Goal: Information Seeking & Learning: Learn about a topic

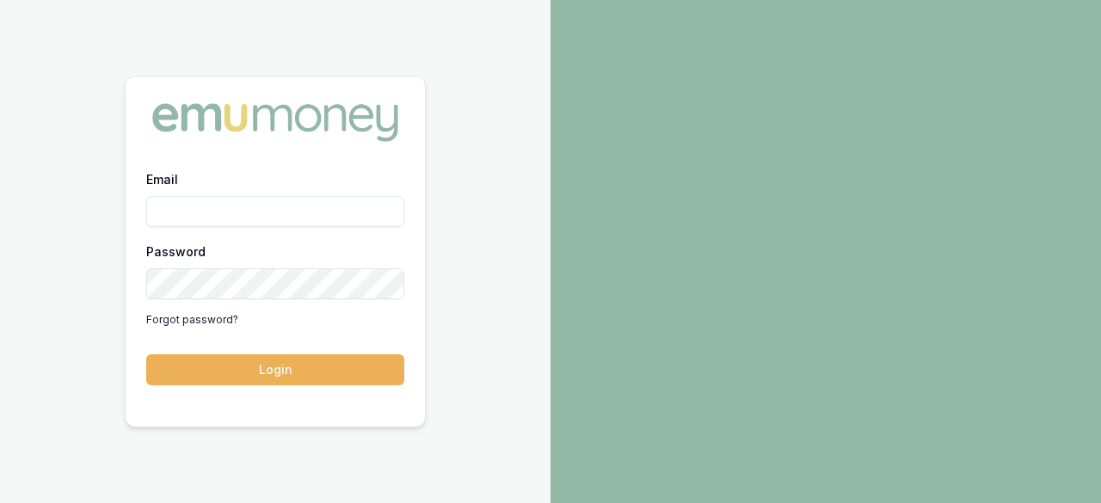
click at [280, 216] on input "Email" at bounding box center [275, 211] width 258 height 31
click at [280, 215] on input "Email" at bounding box center [275, 211] width 258 height 31
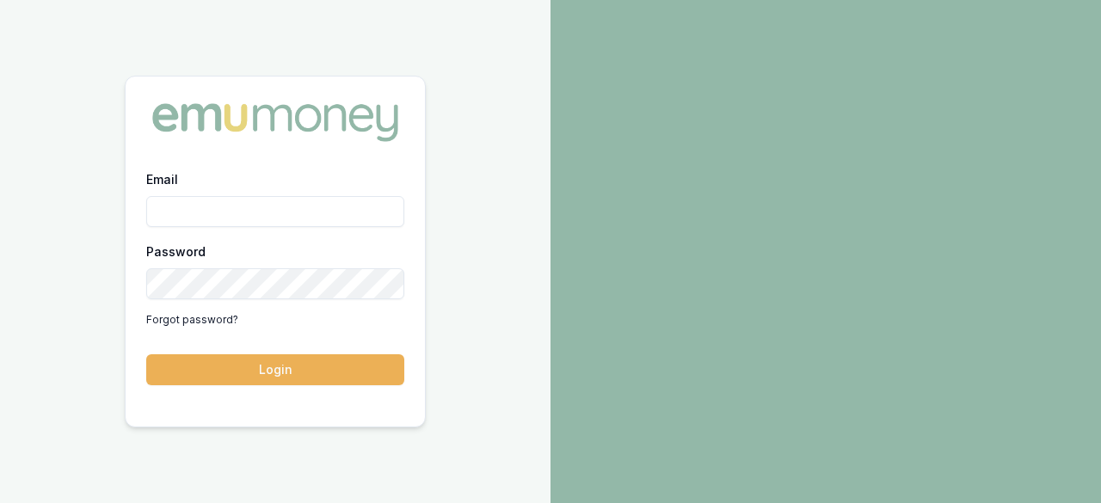
click at [281, 215] on input "Email" at bounding box center [275, 211] width 258 height 31
type input "[EMAIL_ADDRESS][DOMAIN_NAME]"
click at [146, 354] on button "Login" at bounding box center [275, 369] width 258 height 31
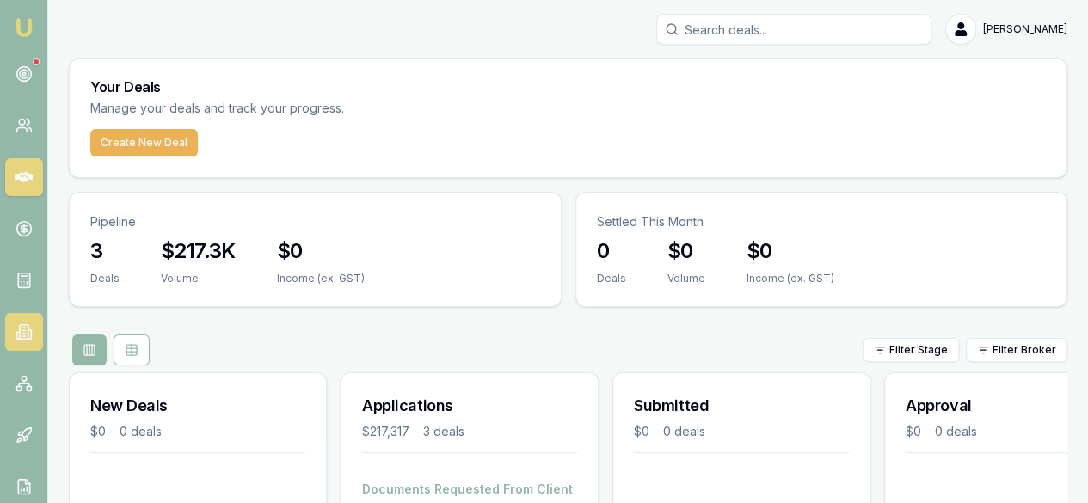
click at [22, 334] on icon at bounding box center [23, 334] width 3 height 0
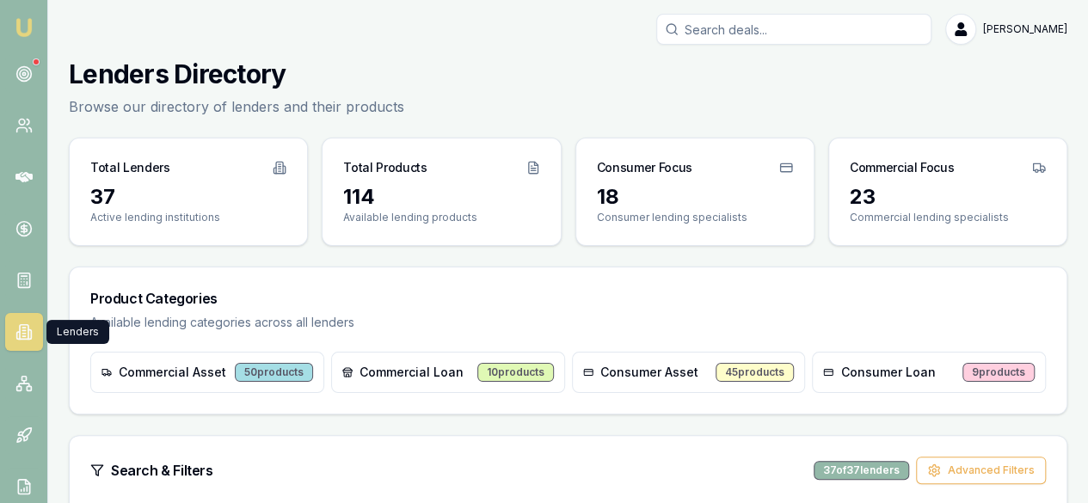
click at [1009, 375] on div "9 products" at bounding box center [999, 372] width 72 height 19
click at [770, 365] on div "45 products" at bounding box center [755, 372] width 78 height 19
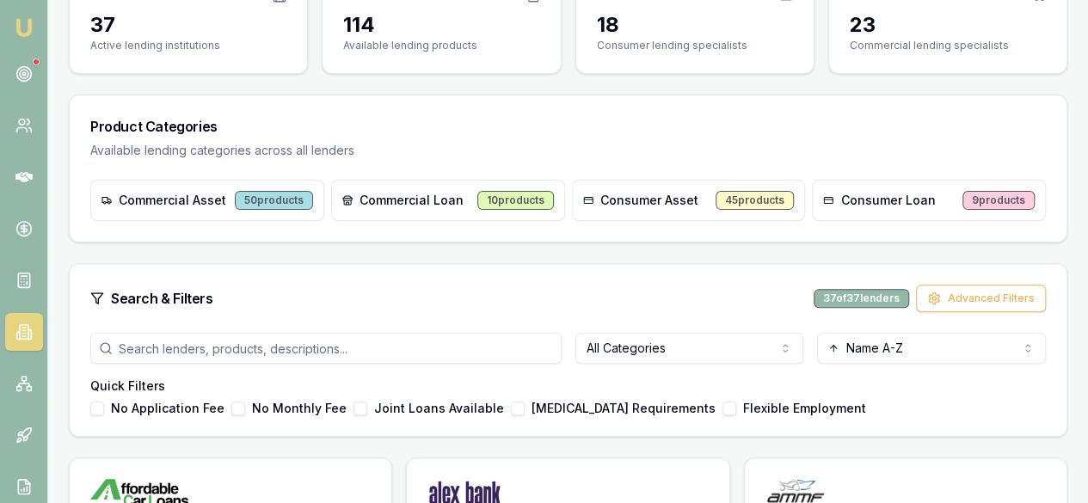
scroll to position [86, 0]
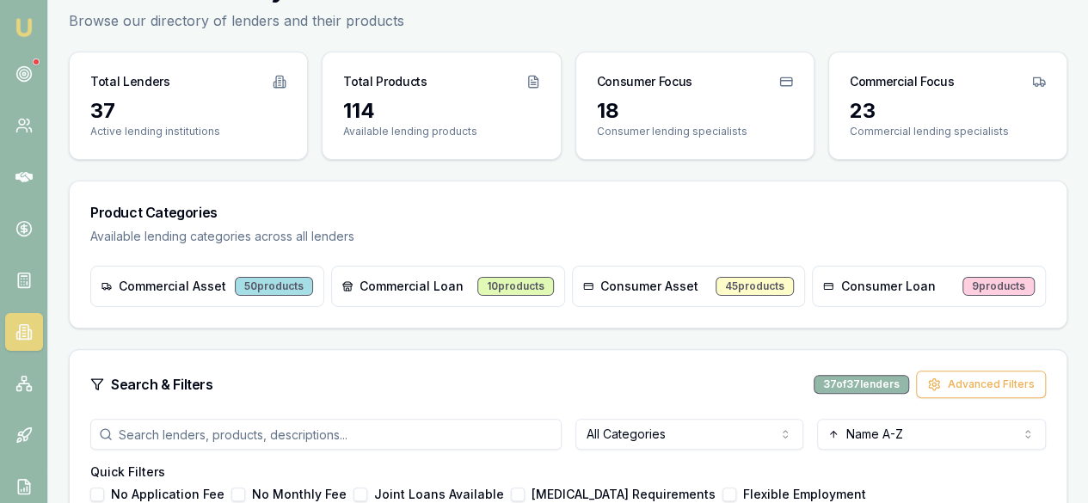
click at [865, 241] on p "Available lending categories across all lenders" at bounding box center [568, 236] width 956 height 17
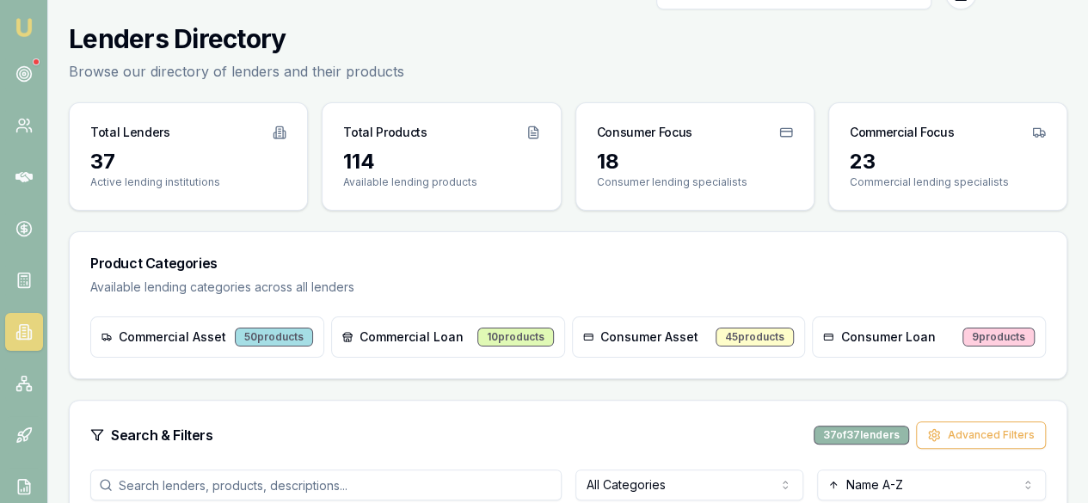
scroll to position [0, 0]
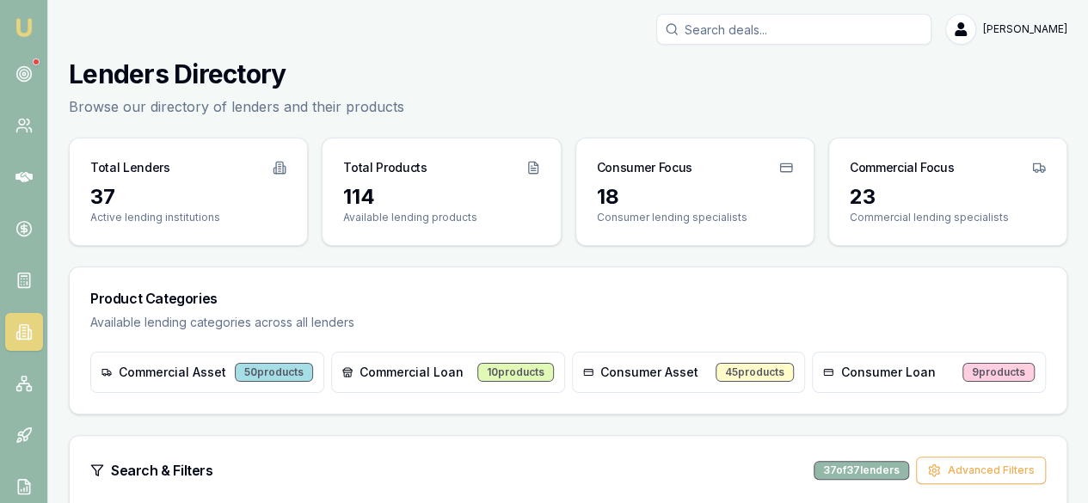
click at [798, 25] on input "Search deals" at bounding box center [793, 29] width 275 height 31
type input "Young"
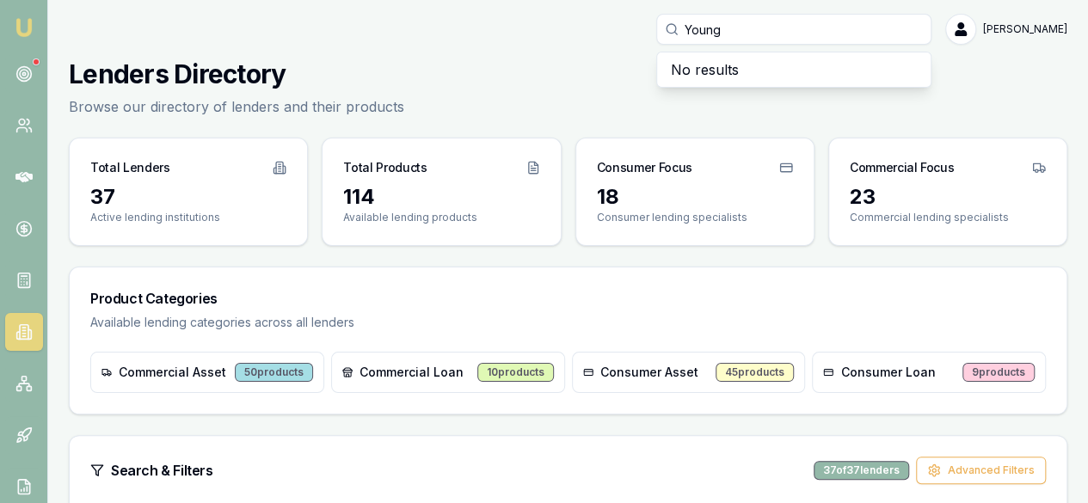
drag, startPoint x: 814, startPoint y: 33, endPoint x: 567, endPoint y: -3, distance: 249.4
click at [567, 0] on html "Emu Broker Young No results Ray Guan Toggle Menu Lenders Directory Browse our d…" at bounding box center [544, 251] width 1088 height 503
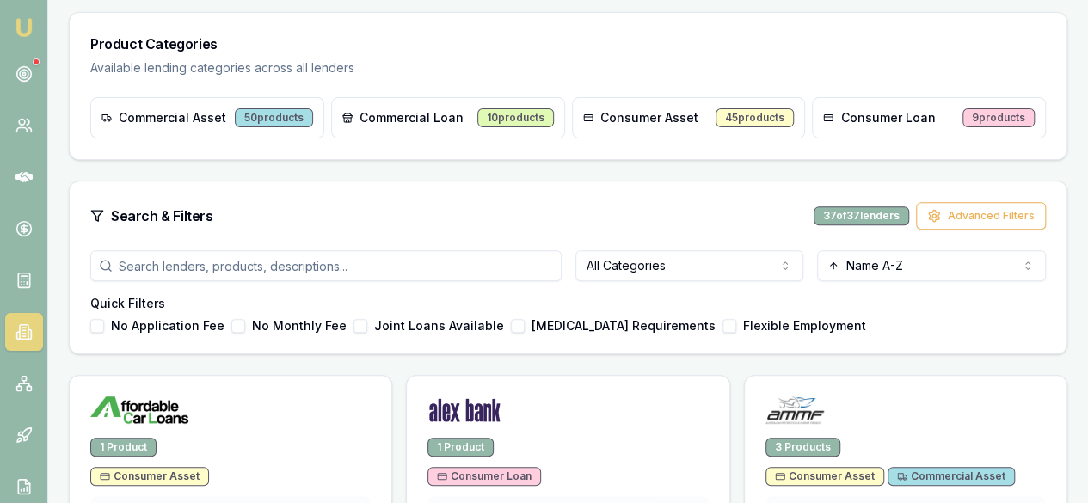
scroll to position [258, 0]
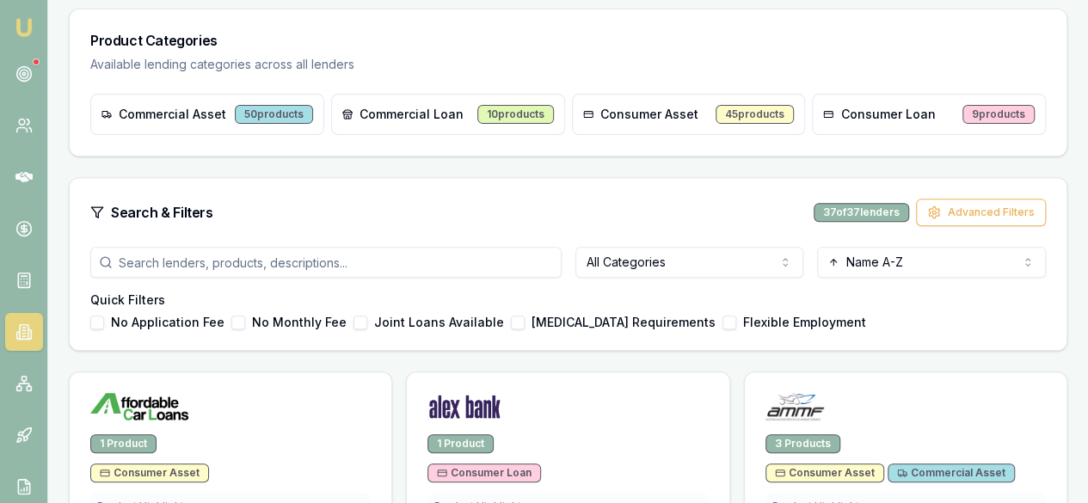
click at [435, 262] on input "search" at bounding box center [325, 262] width 471 height 31
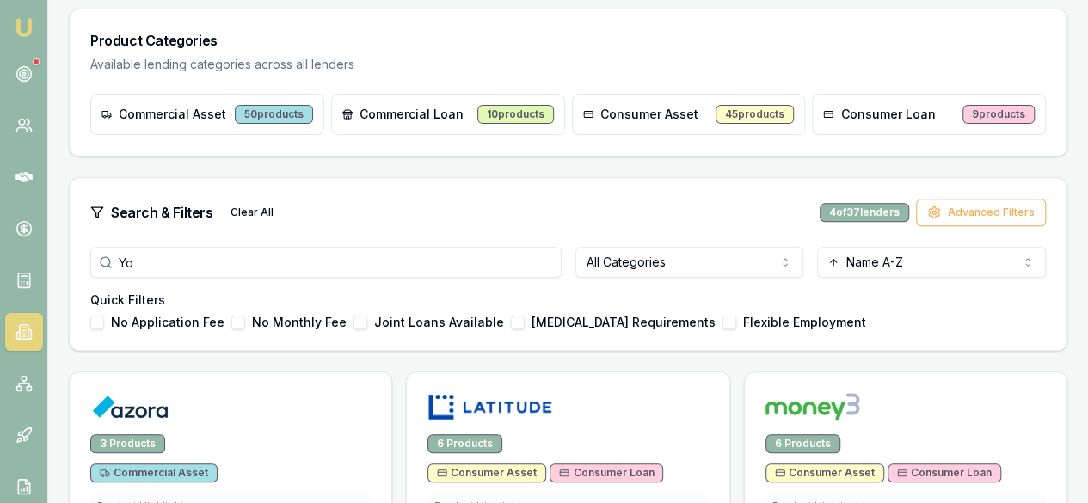
type input "Y"
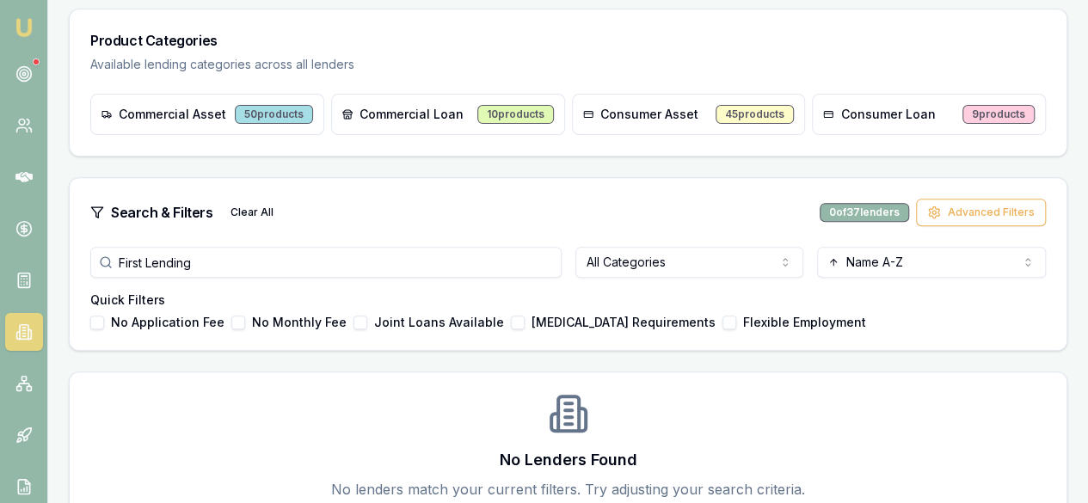
type input "First Lending"
click at [529, 263] on input "First Lending" at bounding box center [325, 262] width 471 height 31
click at [542, 262] on input "First Lending" at bounding box center [325, 262] width 471 height 31
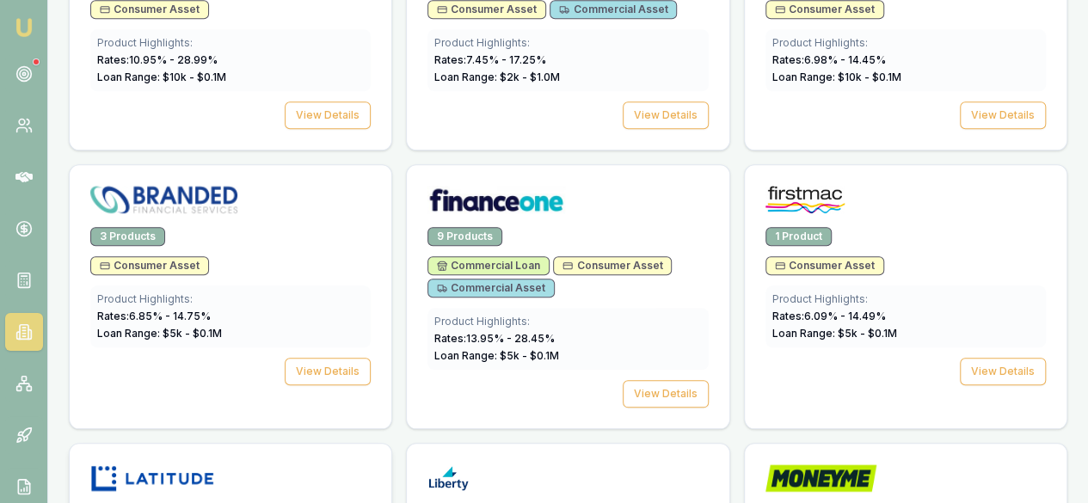
scroll to position [774, 0]
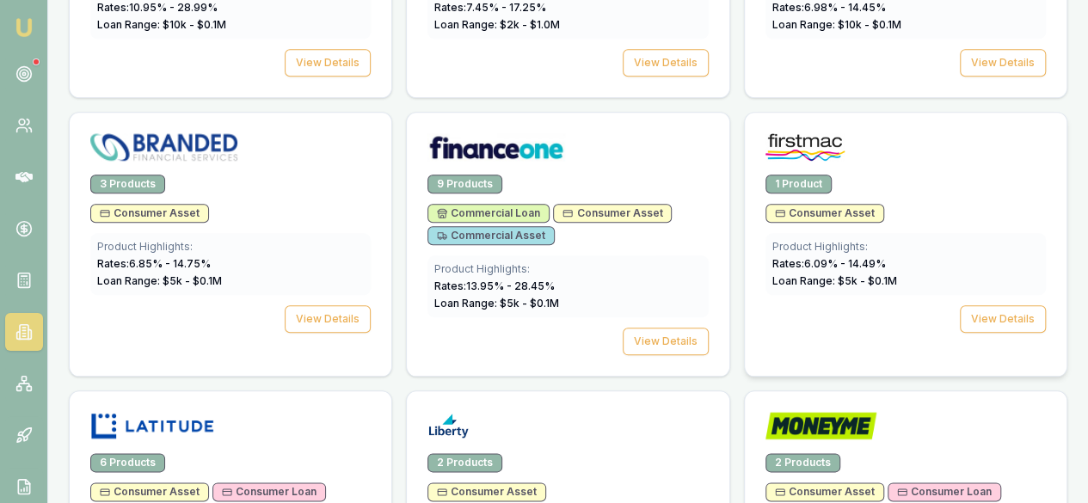
click at [745, 238] on div "1 Product Consumer Asset Product Highlights: Rates: 6.09 % - 14.49 % Loan Range…" at bounding box center [906, 264] width 322 height 179
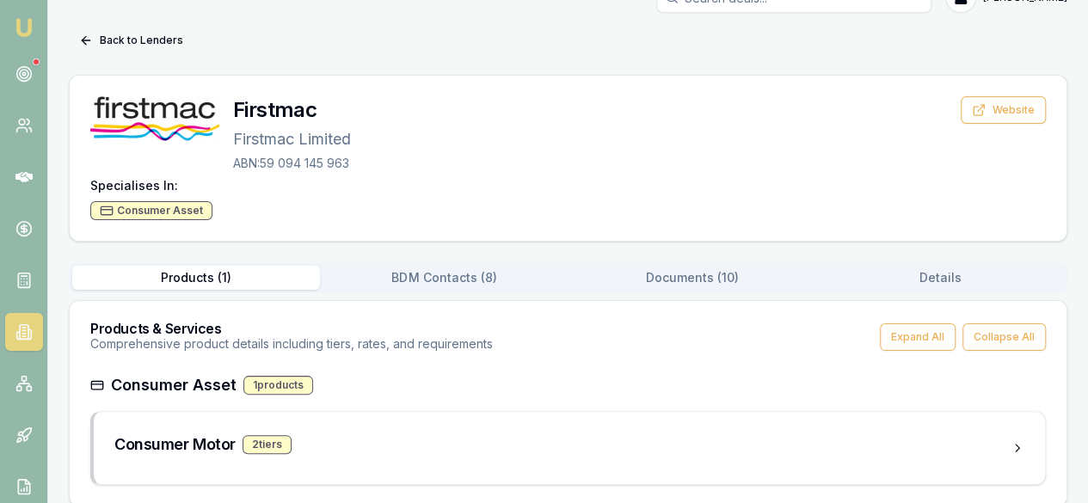
scroll to position [46, 0]
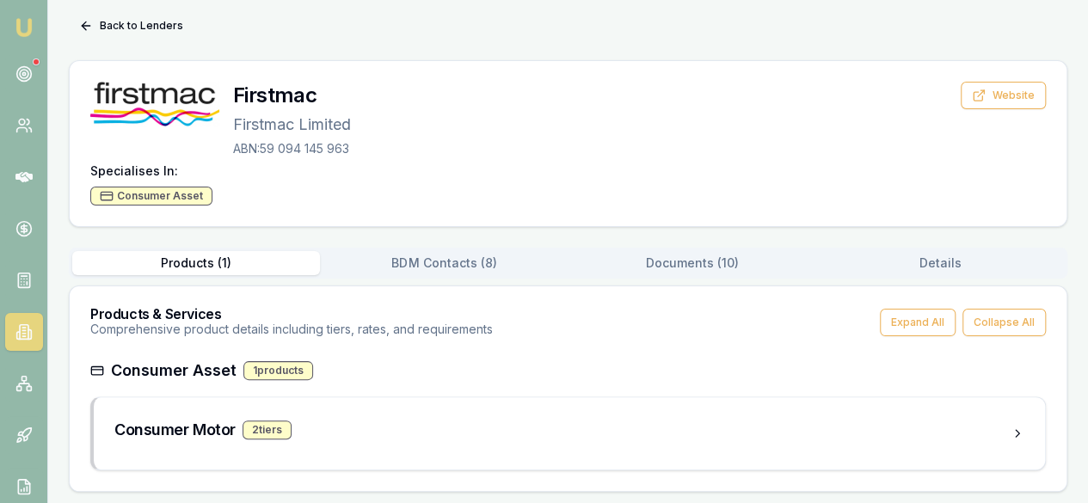
click at [435, 251] on button "BDM Contacts ( 8 )" at bounding box center [444, 263] width 248 height 24
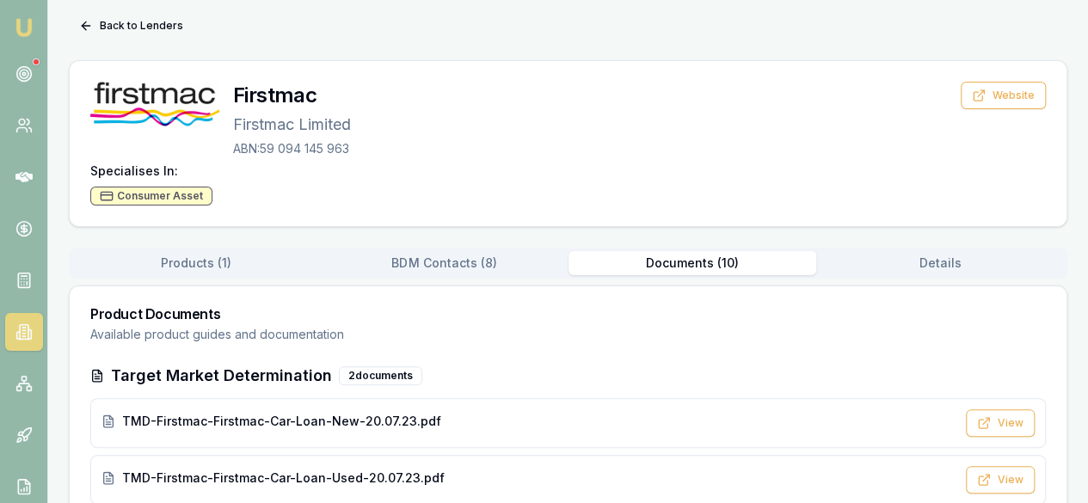
click at [705, 252] on button "Documents ( 10 )" at bounding box center [693, 263] width 248 height 24
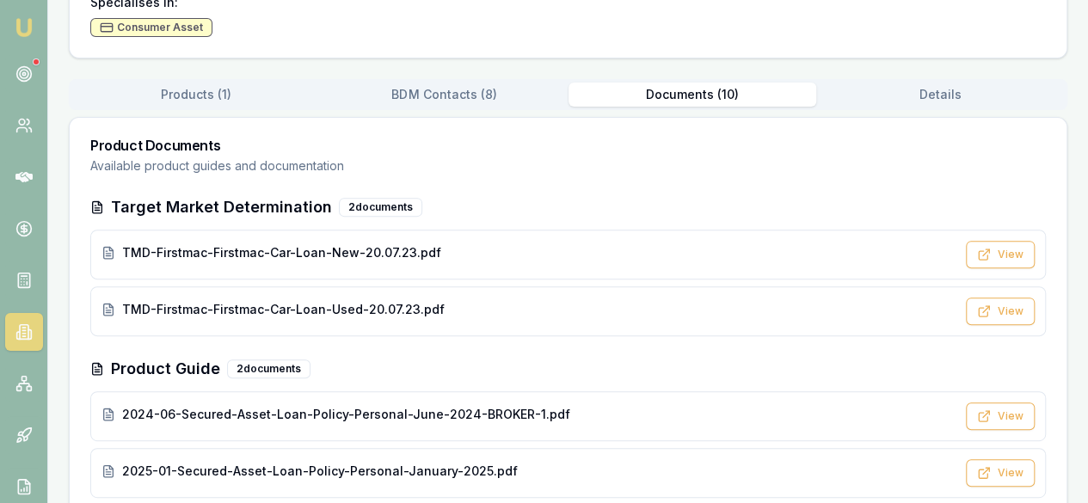
scroll to position [132, 0]
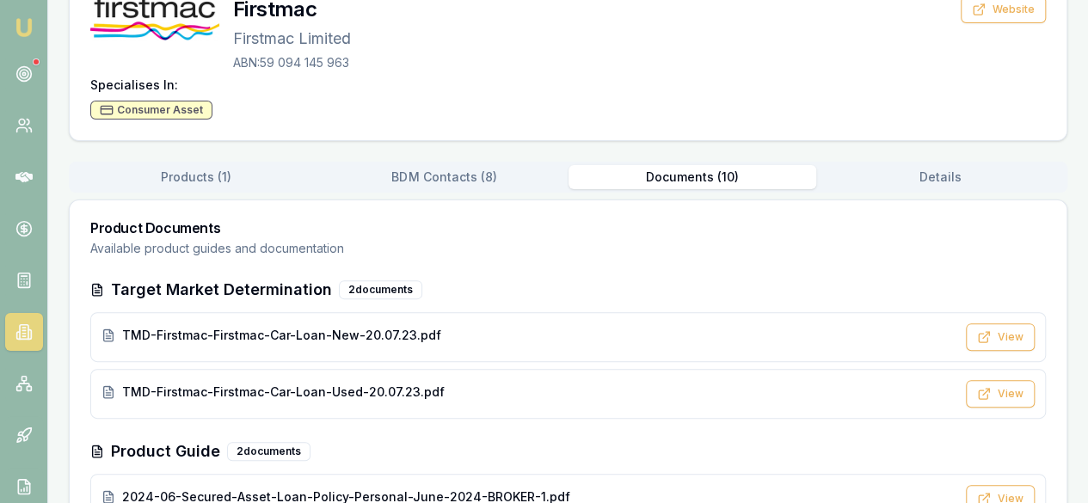
click at [921, 176] on div "Back to Lenders Firstmac Firstmac Limited ABN: 59 094 145 963 Website Specialis…" at bounding box center [568, 482] width 999 height 1113
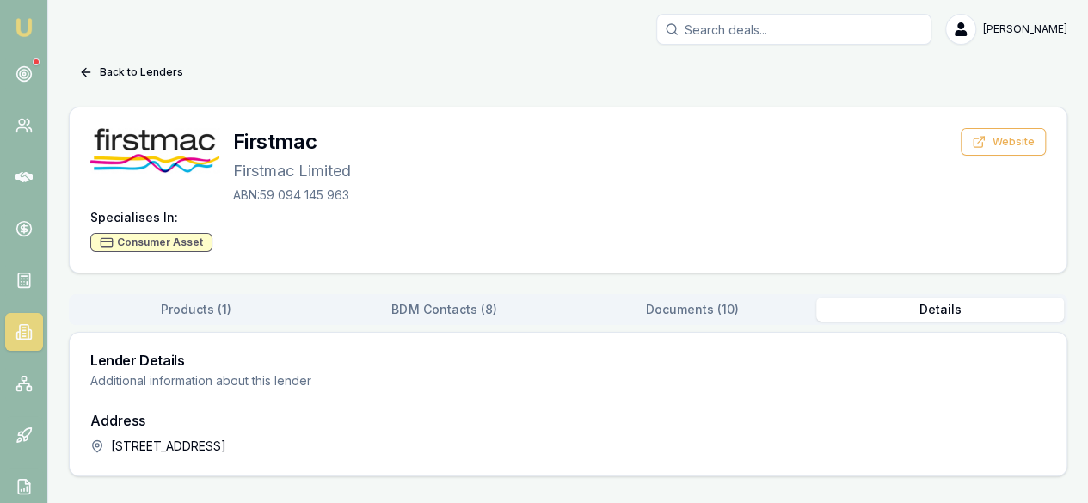
click at [215, 314] on button "Products ( 1 )" at bounding box center [196, 310] width 248 height 24
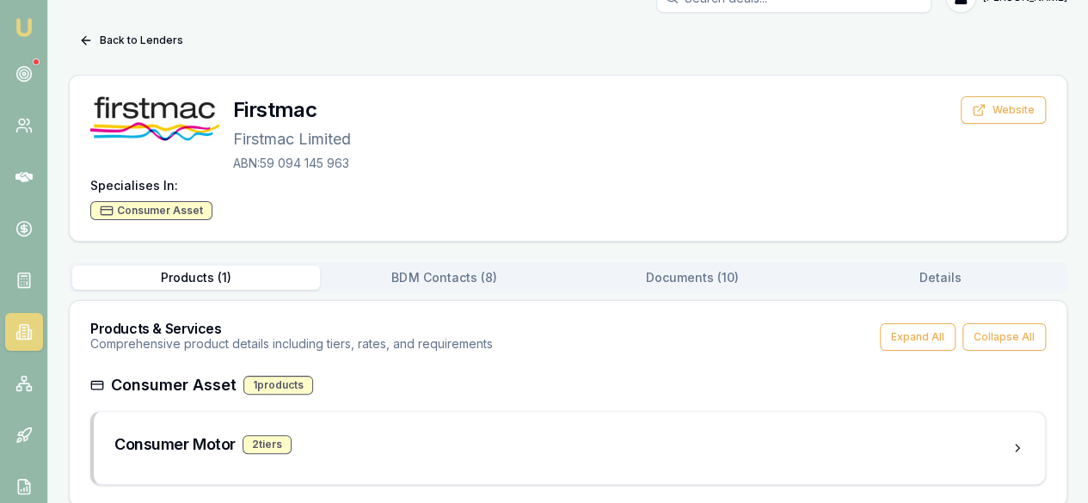
scroll to position [46, 0]
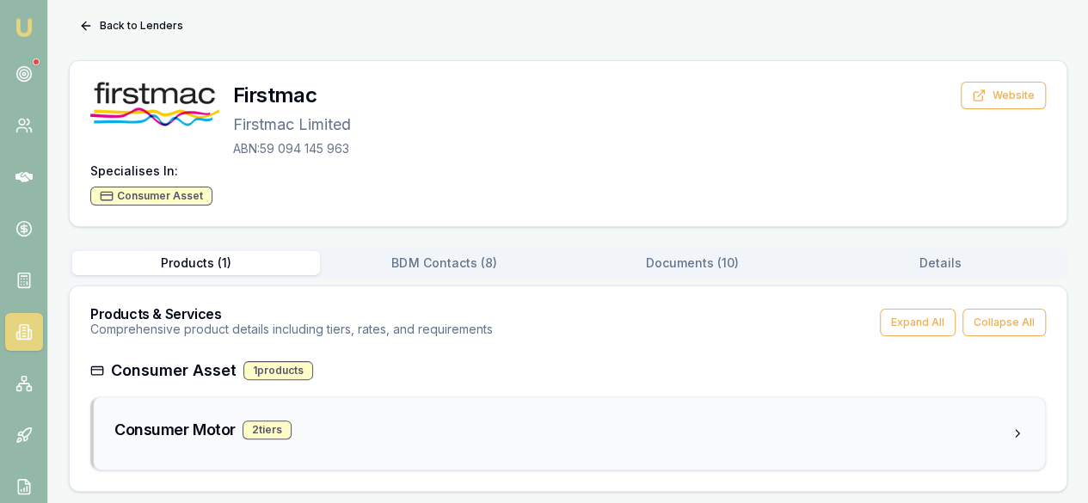
click at [236, 410] on div "Consumer Motor 2 tier s" at bounding box center [570, 433] width 952 height 72
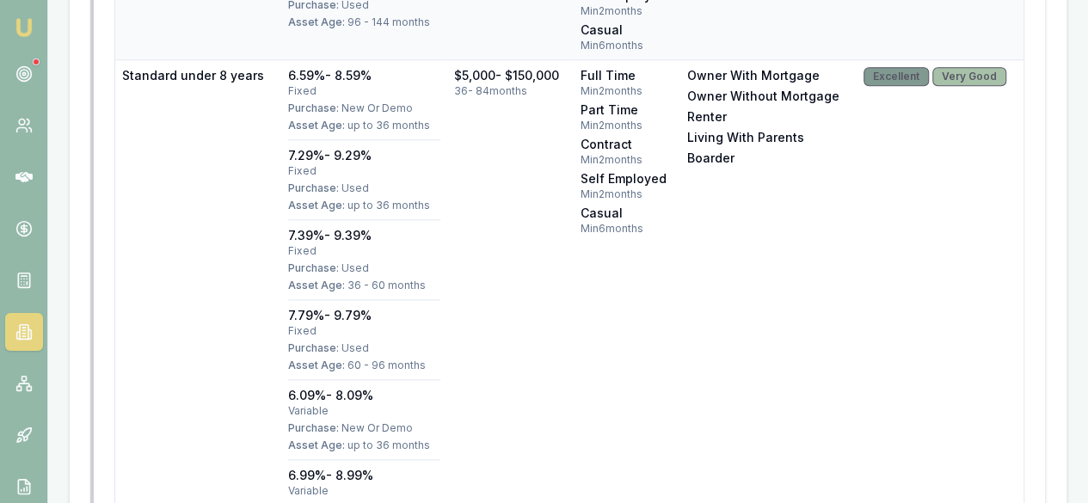
scroll to position [735, 0]
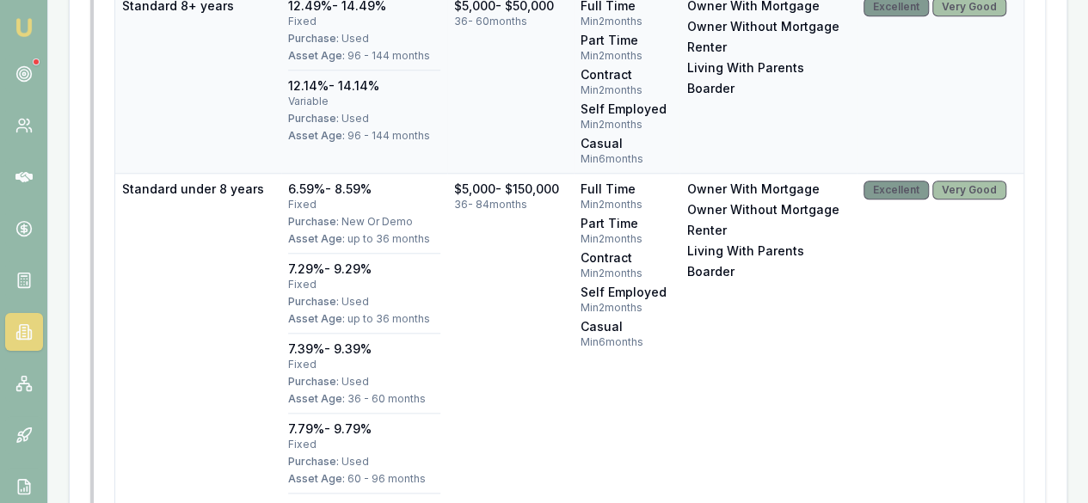
click at [447, 326] on td "$5,000 - $150,000 36 - 84 months" at bounding box center [510, 493] width 126 height 640
click at [447, 319] on td "$5,000 - $150,000 36 - 84 months" at bounding box center [510, 493] width 126 height 640
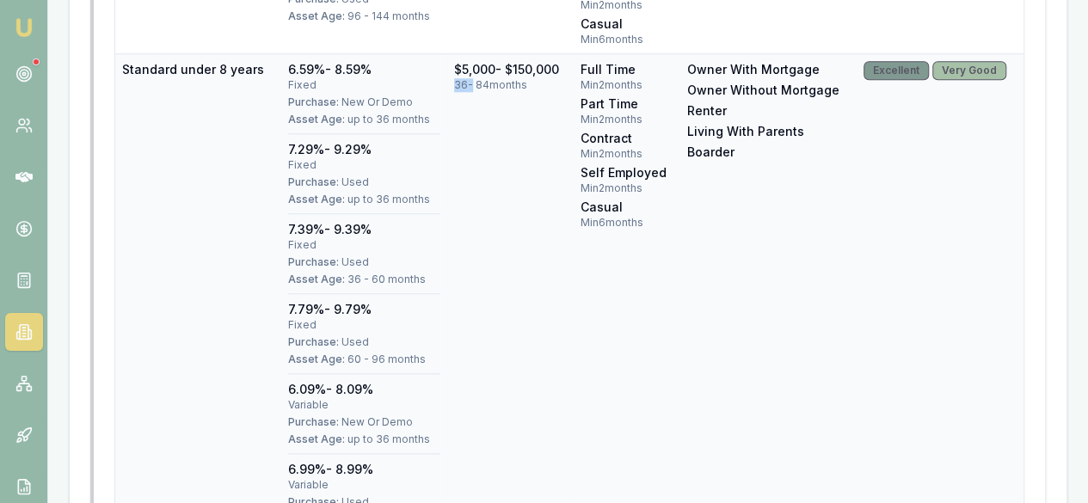
scroll to position [927, 0]
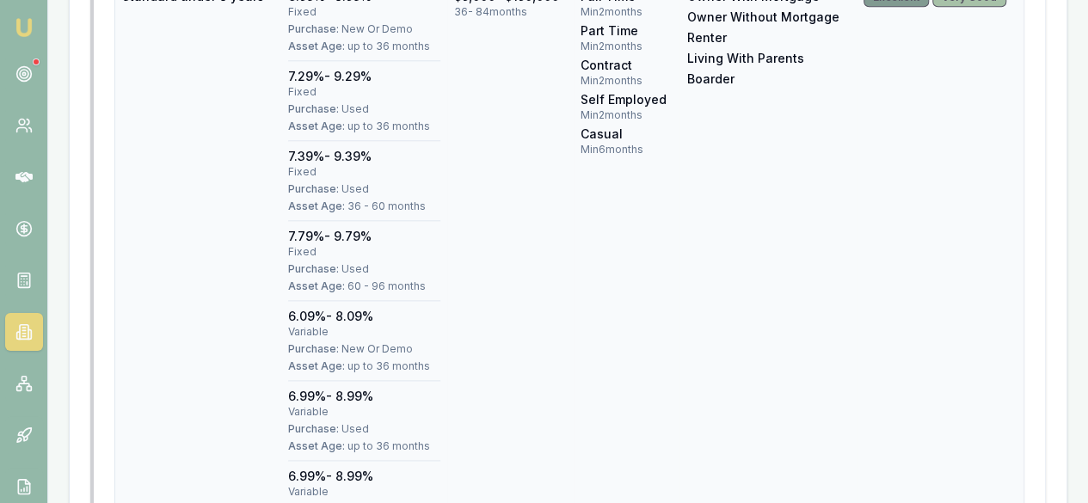
click at [409, 231] on div "7.79% - 9.79%" at bounding box center [364, 236] width 152 height 17
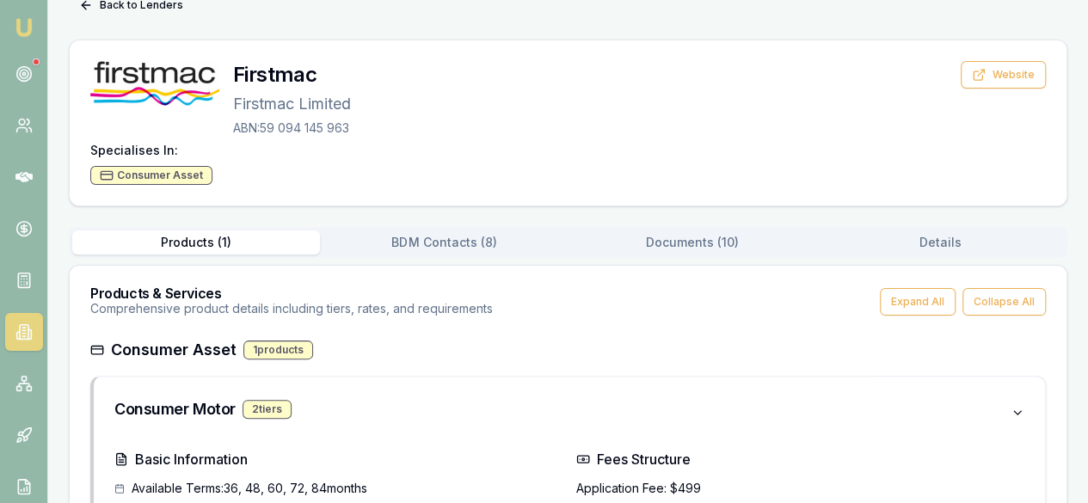
scroll to position [67, 0]
click at [1008, 83] on button "Website" at bounding box center [1003, 75] width 85 height 28
